Goal: Find specific page/section: Find specific page/section

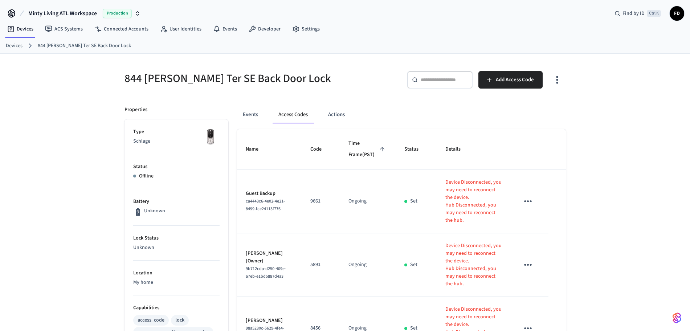
click at [15, 50] on ol "Devices 844 [PERSON_NAME] Ter SE Back Door Lock" at bounding box center [348, 45] width 684 height 9
click at [17, 48] on link "Devices" at bounding box center [14, 46] width 17 height 8
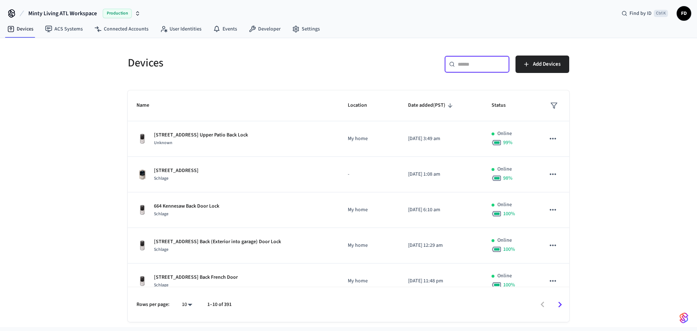
click at [475, 67] on input "text" at bounding box center [481, 64] width 47 height 7
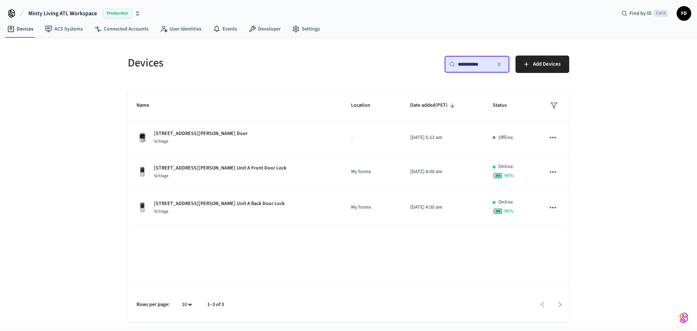
type input "**********"
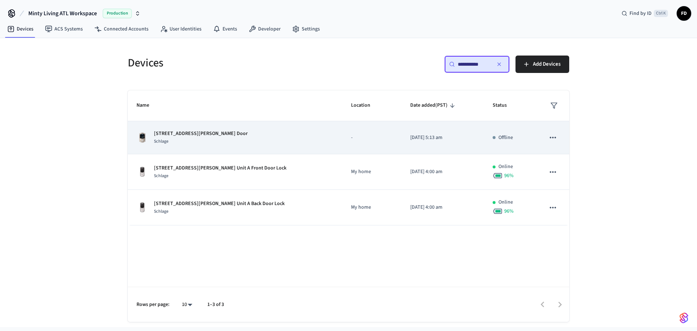
click at [356, 142] on td "-" at bounding box center [371, 137] width 59 height 33
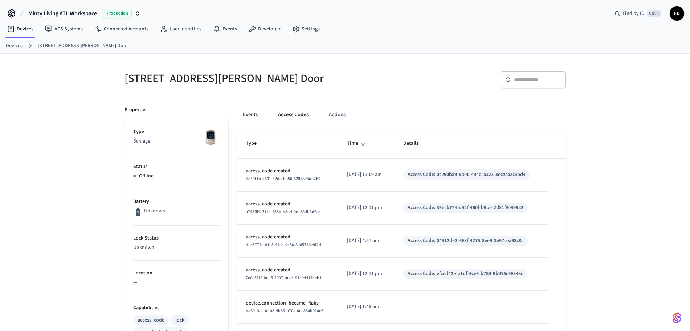
click at [292, 115] on button "Access Codes" at bounding box center [293, 114] width 42 height 17
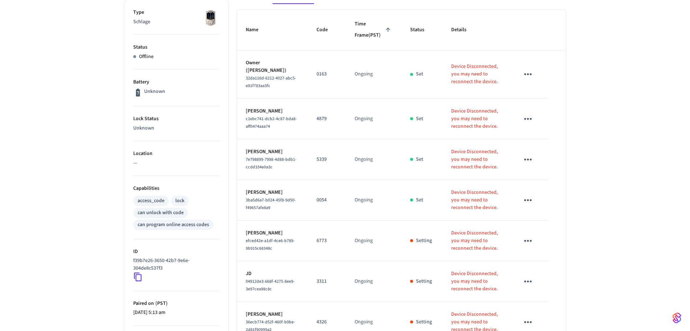
scroll to position [218, 0]
